Goal: Task Accomplishment & Management: Manage account settings

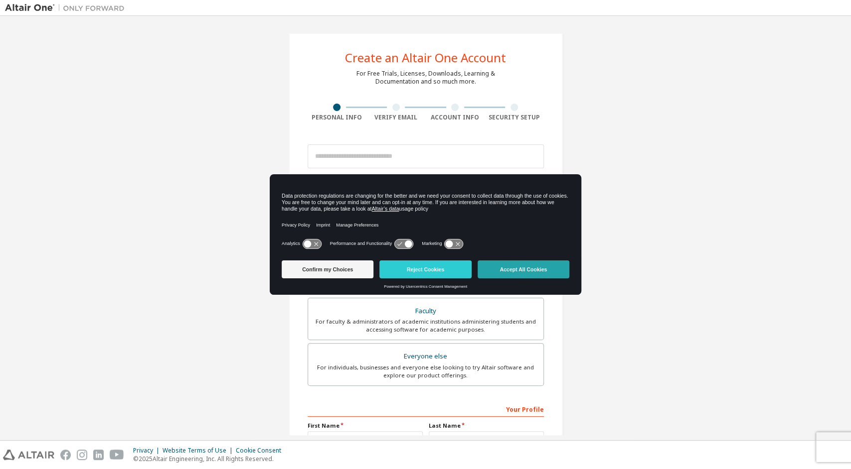
click at [490, 266] on button "Accept All Cookies" at bounding box center [523, 270] width 92 height 18
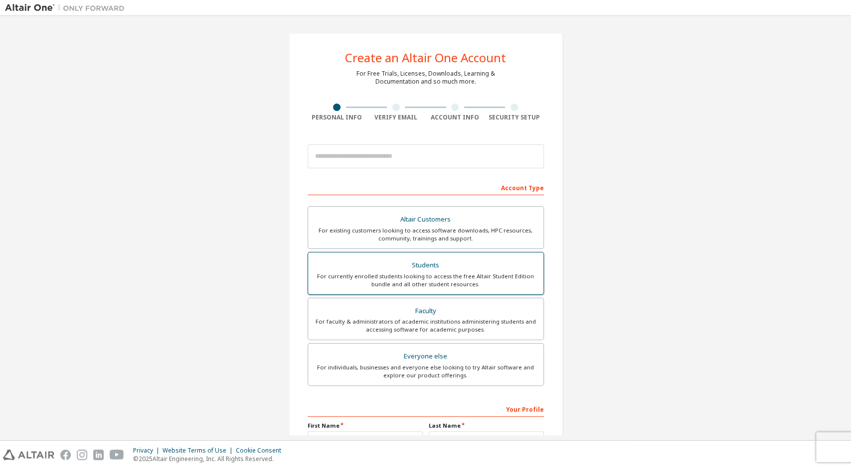
click at [383, 269] on div "Students" at bounding box center [425, 266] width 223 height 14
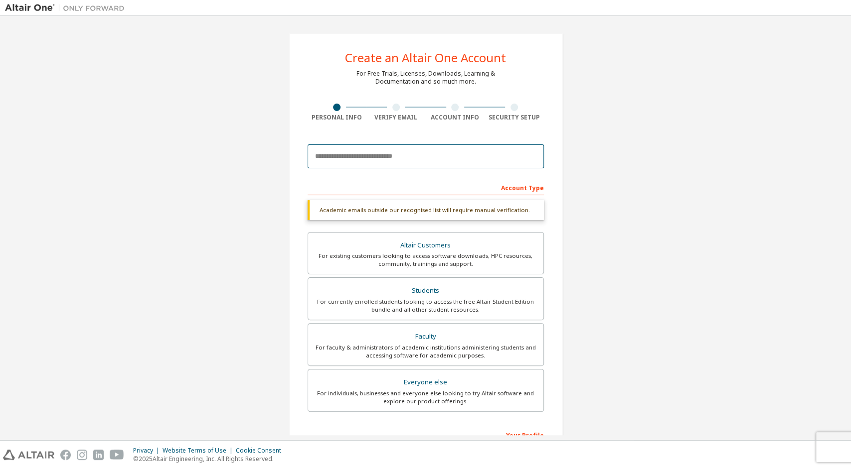
click at [382, 158] on input "email" at bounding box center [426, 157] width 236 height 24
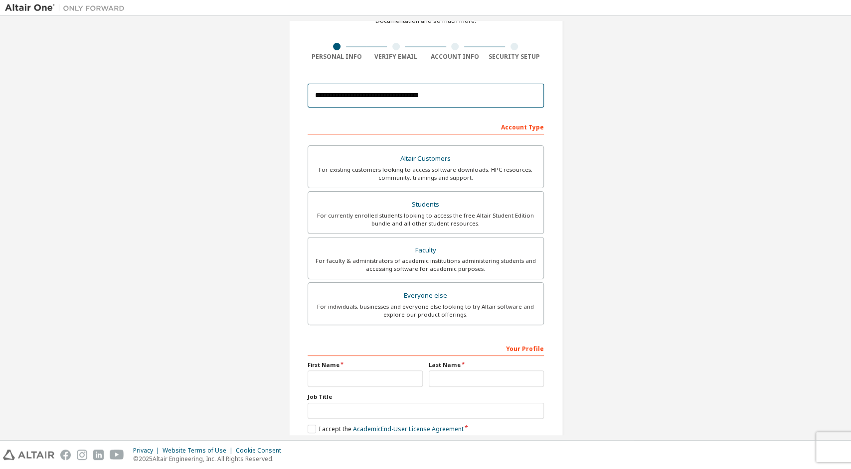
scroll to position [111, 0]
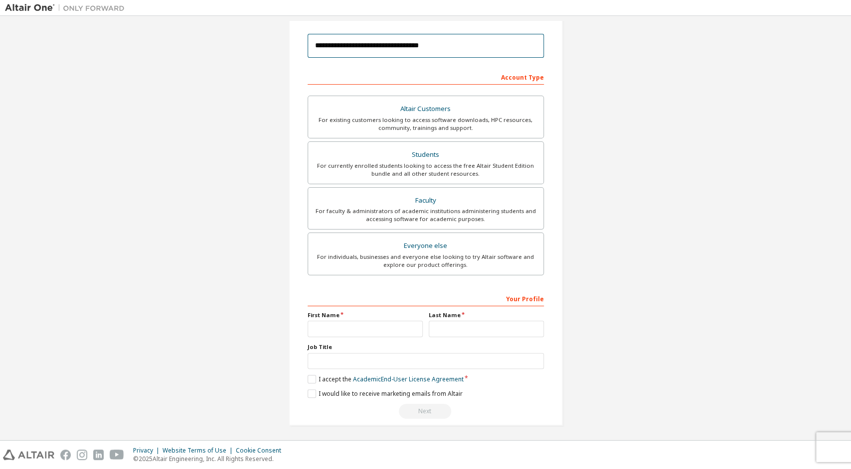
type input "**********"
click at [355, 327] on input "text" at bounding box center [365, 329] width 115 height 16
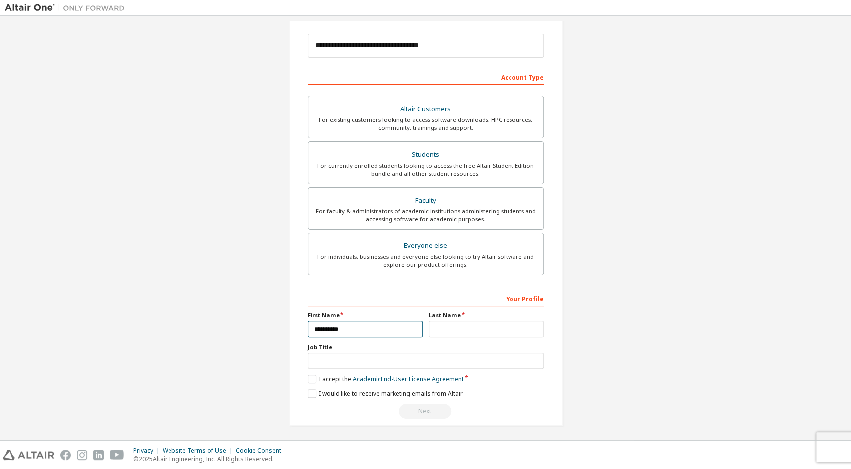
type input "**********"
click at [436, 323] on input "text" at bounding box center [486, 329] width 115 height 16
type input "******"
click at [382, 357] on input "text" at bounding box center [426, 361] width 236 height 16
click at [313, 376] on label "I accept the Academic End-User License Agreement" at bounding box center [386, 379] width 156 height 8
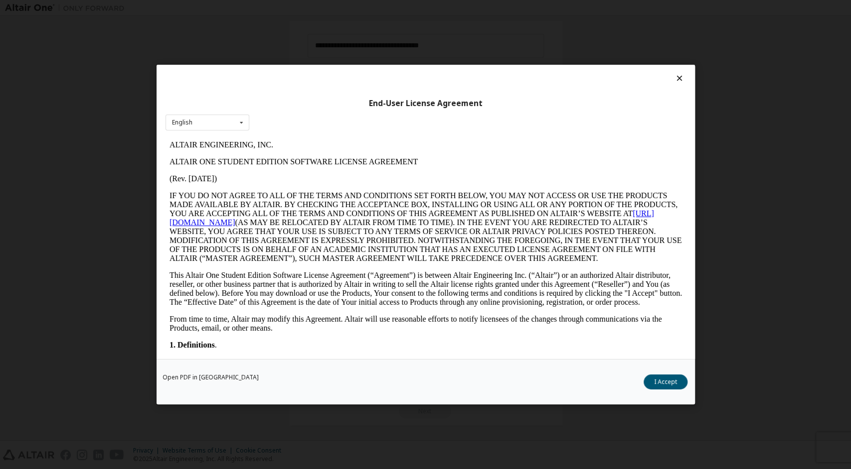
scroll to position [0, 0]
click at [659, 376] on button "I Accept" at bounding box center [665, 382] width 44 height 15
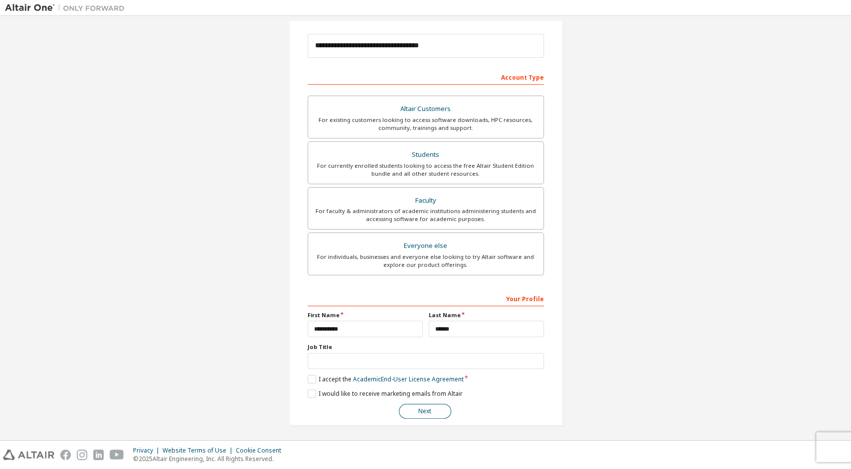
click at [421, 411] on button "Next" at bounding box center [425, 411] width 52 height 15
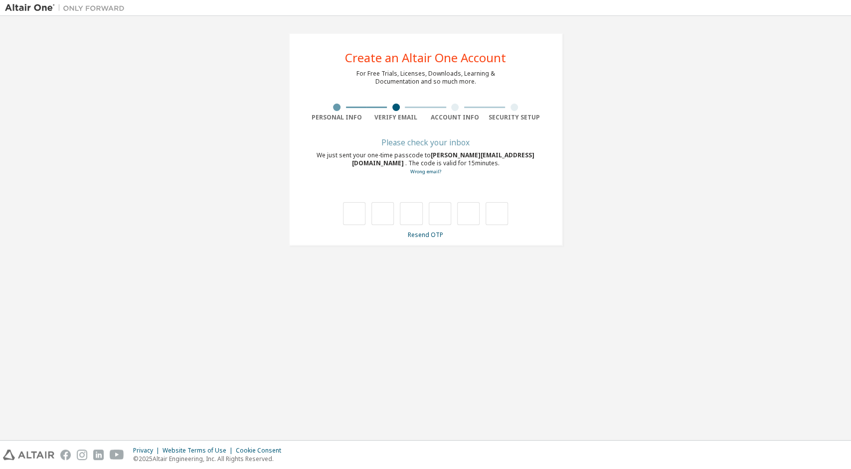
type input "*"
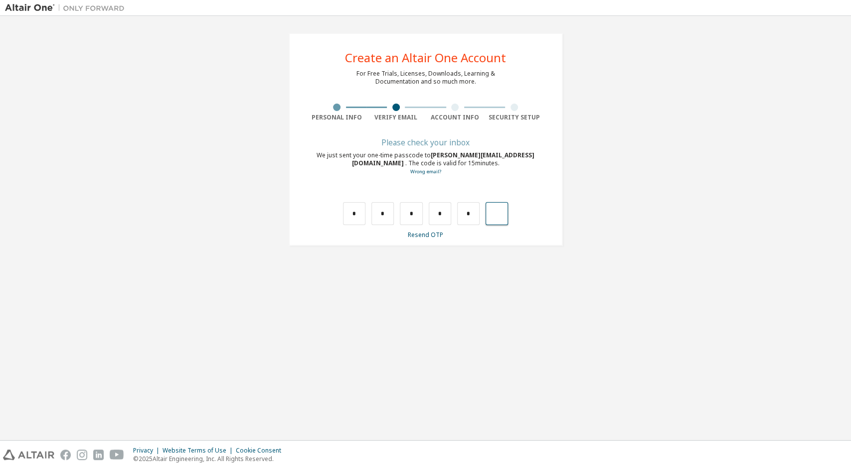
type input "*"
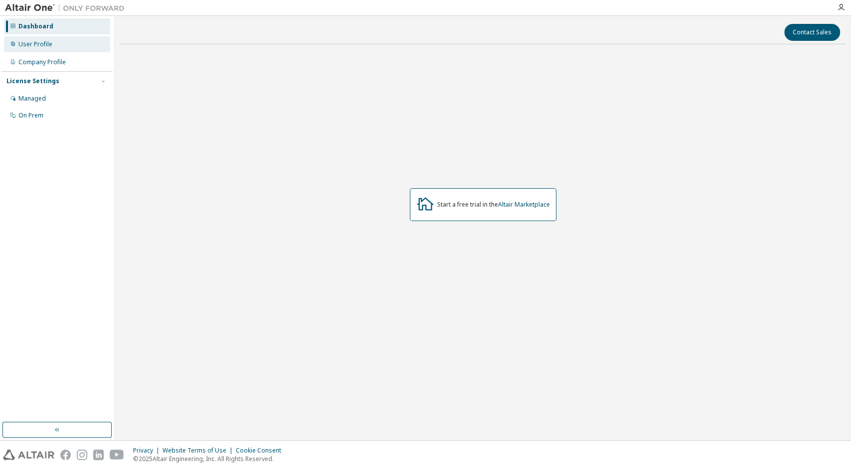
click at [40, 47] on div "User Profile" at bounding box center [35, 44] width 34 height 8
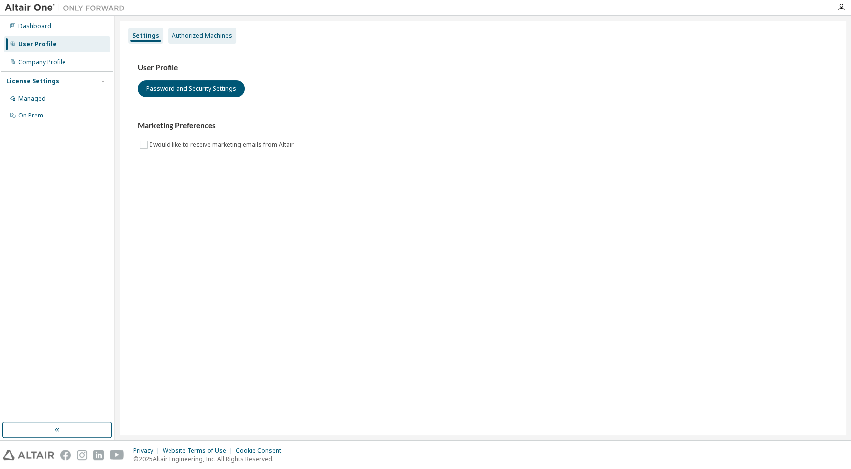
click at [215, 37] on div "Authorized Machines" at bounding box center [202, 36] width 60 height 8
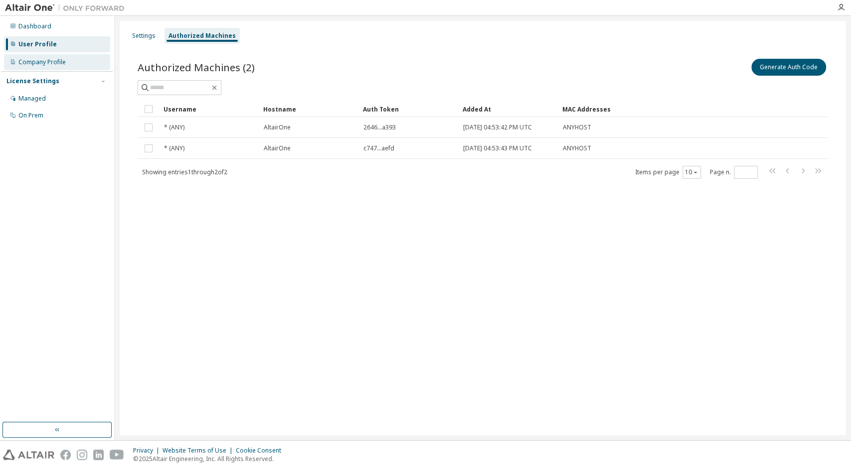
click at [69, 66] on div "Company Profile" at bounding box center [57, 62] width 106 height 16
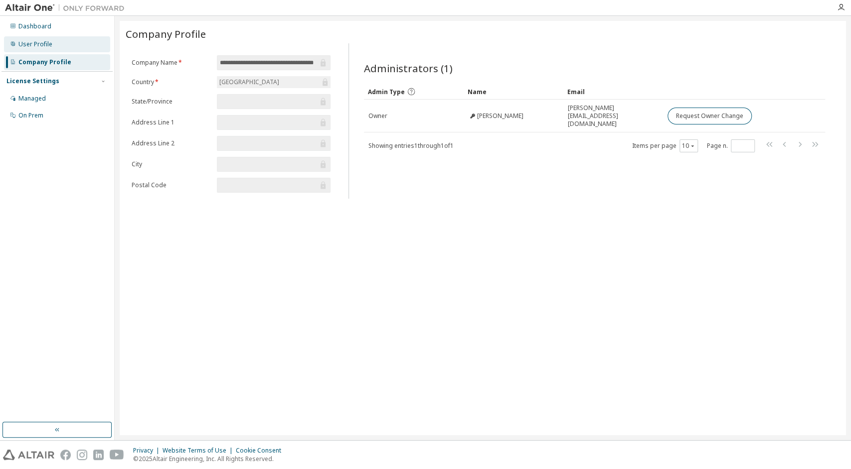
click at [45, 51] on div "User Profile" at bounding box center [57, 44] width 106 height 16
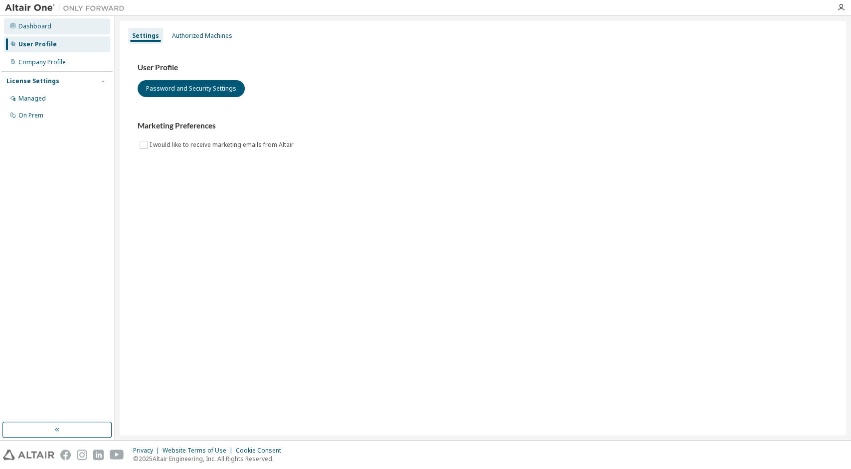
click at [45, 33] on div "Dashboard" at bounding box center [57, 26] width 106 height 16
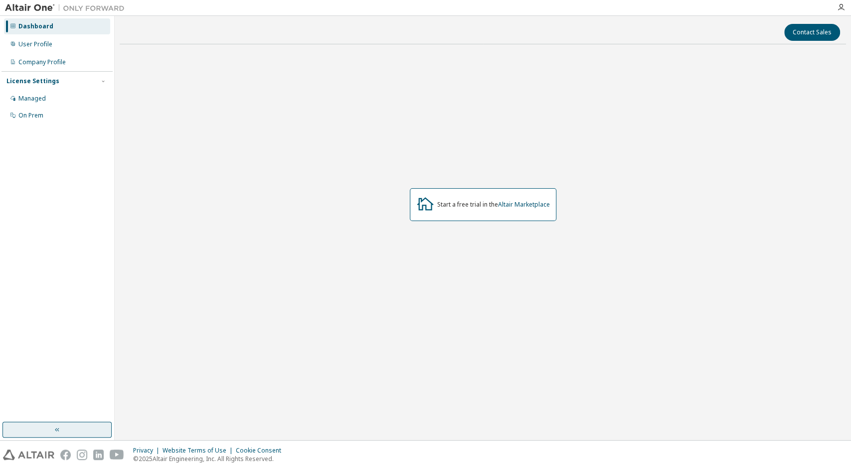
click at [65, 430] on button "button" at bounding box center [56, 430] width 109 height 16
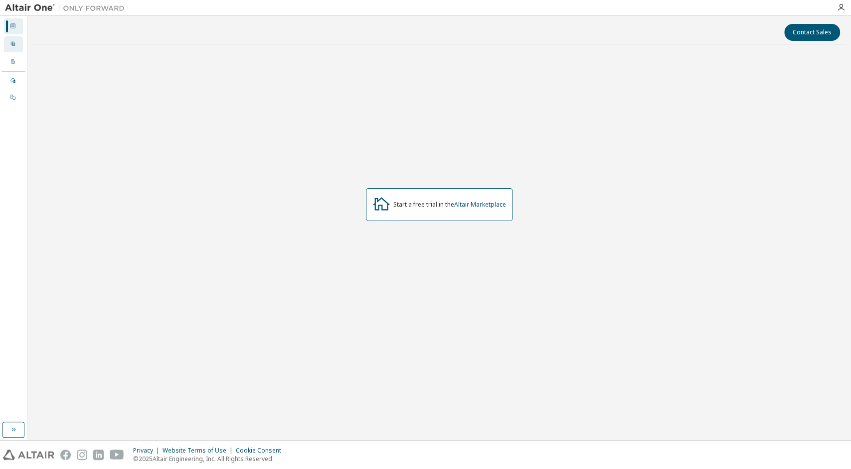
click at [13, 44] on icon at bounding box center [13, 44] width 4 height 4
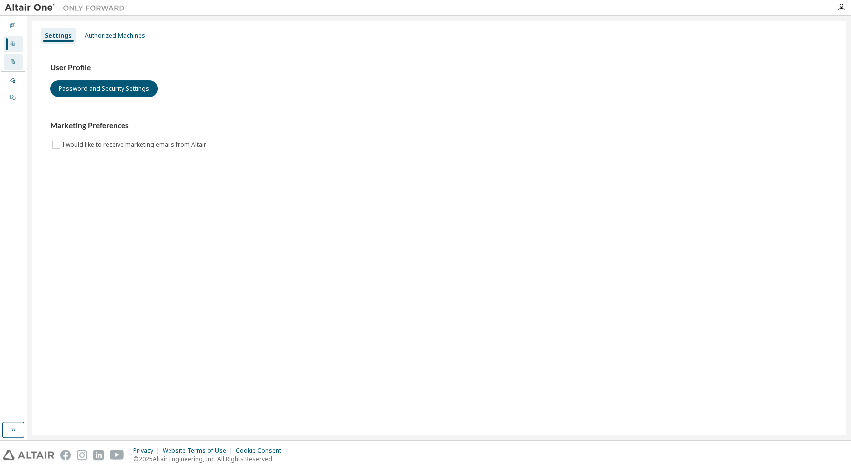
click at [13, 58] on div "Company Profile" at bounding box center [13, 62] width 19 height 16
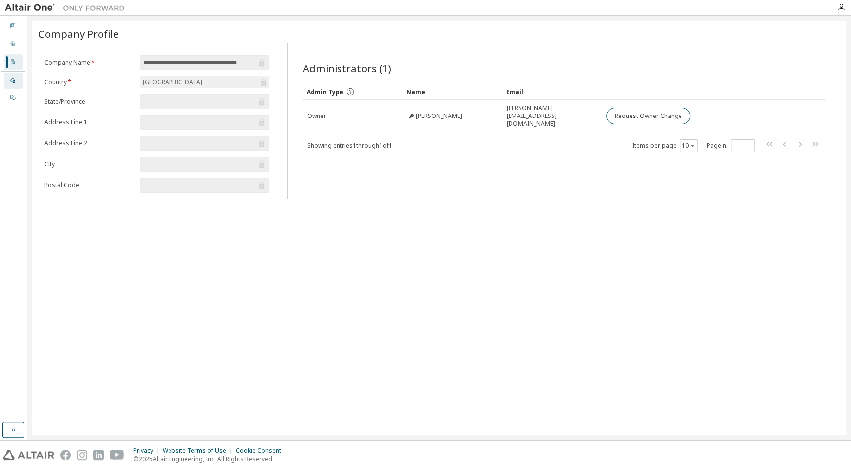
click at [15, 76] on div "Managed" at bounding box center [13, 81] width 19 height 16
